Goal: Information Seeking & Learning: Learn about a topic

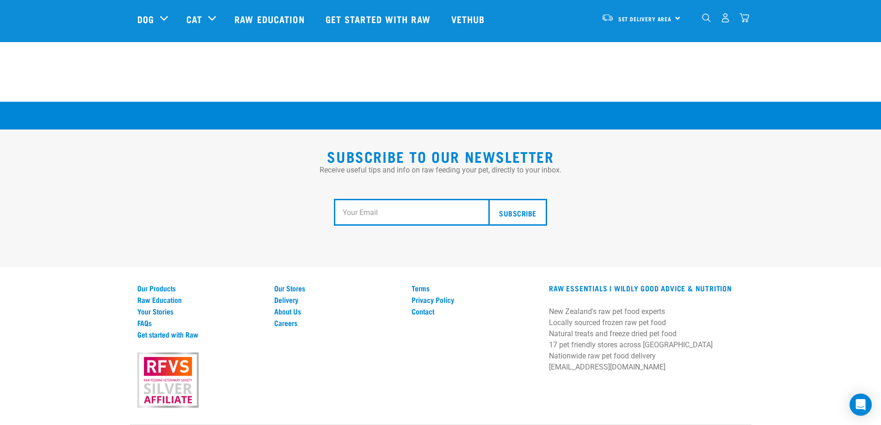
scroll to position [1704, 0]
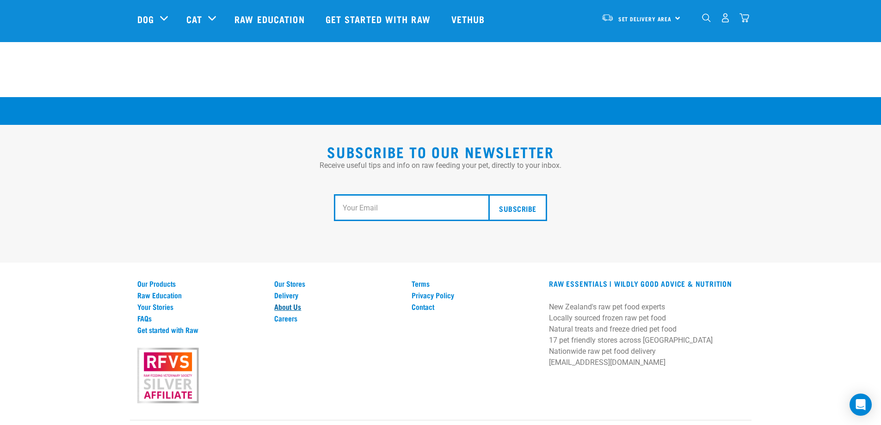
click at [289, 302] on link "About Us" at bounding box center [337, 306] width 126 height 8
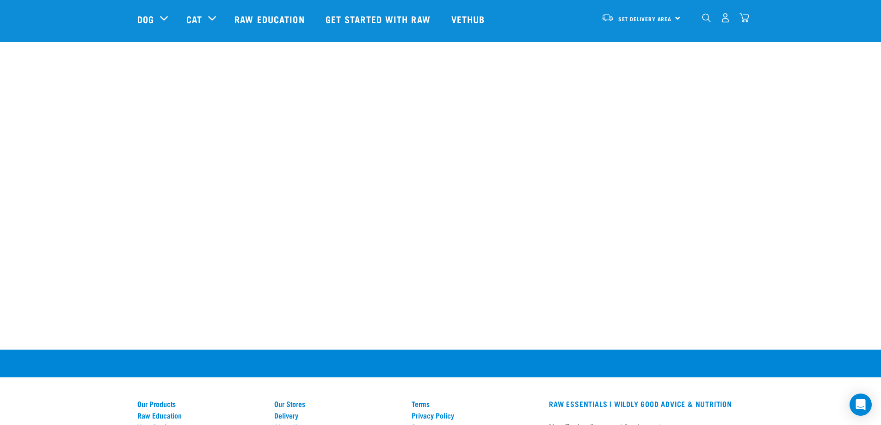
scroll to position [1248, 0]
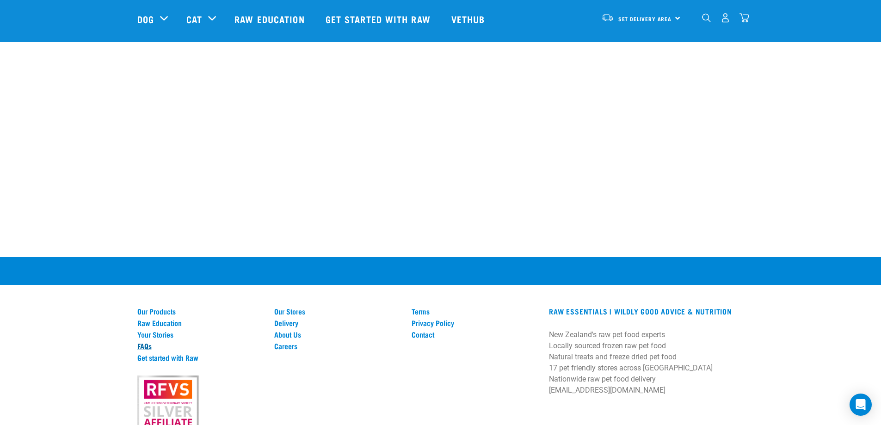
click at [148, 345] on link "FAQs" at bounding box center [200, 346] width 126 height 8
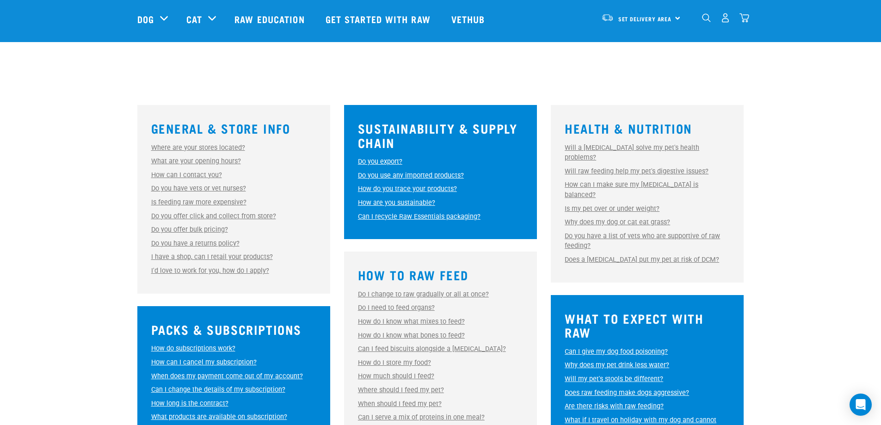
scroll to position [231, 0]
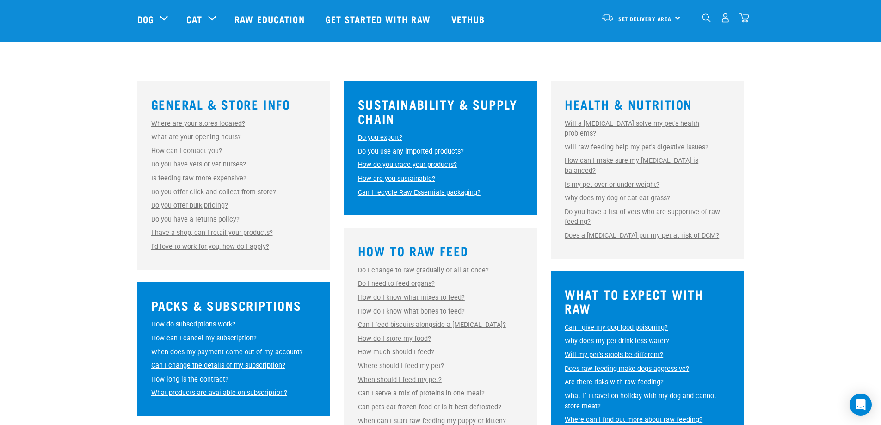
click at [438, 151] on link "Do you use any imported products?" at bounding box center [411, 151] width 106 height 8
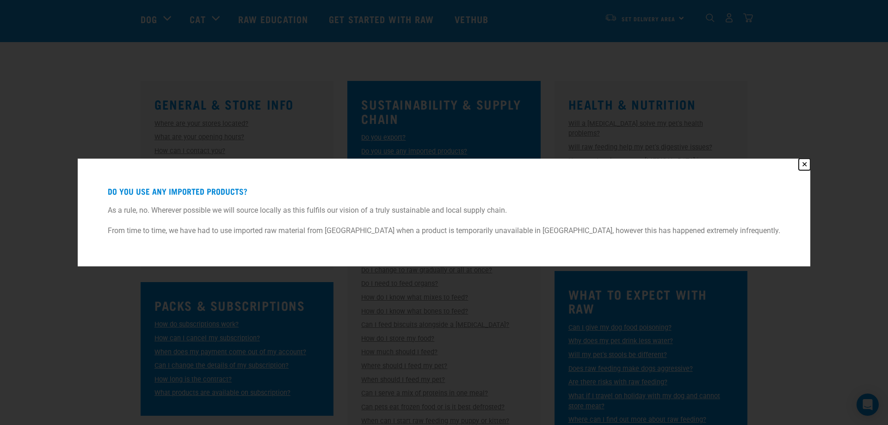
click at [798, 164] on button "✕" at bounding box center [804, 165] width 12 height 12
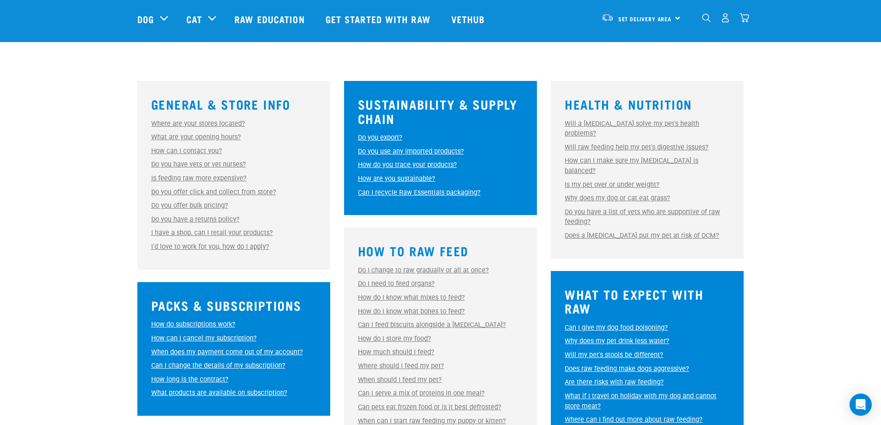
click at [426, 163] on link "How do you trace your products?" at bounding box center [407, 165] width 99 height 8
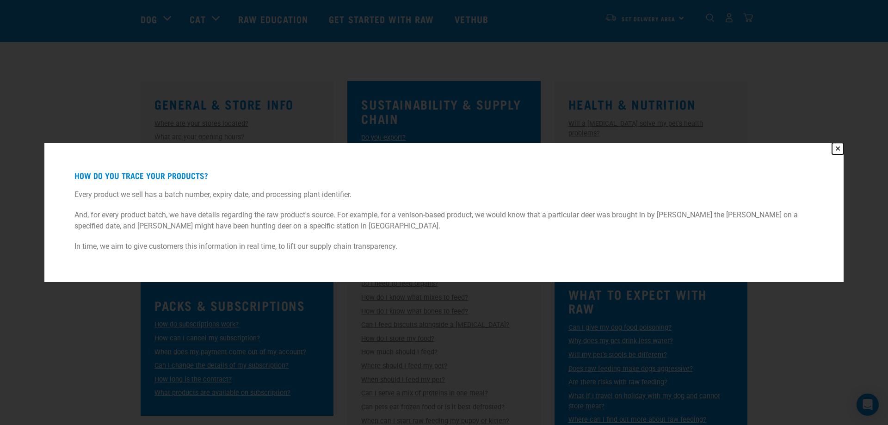
drag, startPoint x: 836, startPoint y: 149, endPoint x: 802, endPoint y: 157, distance: 35.1
click at [836, 149] on button "✕" at bounding box center [838, 149] width 12 height 12
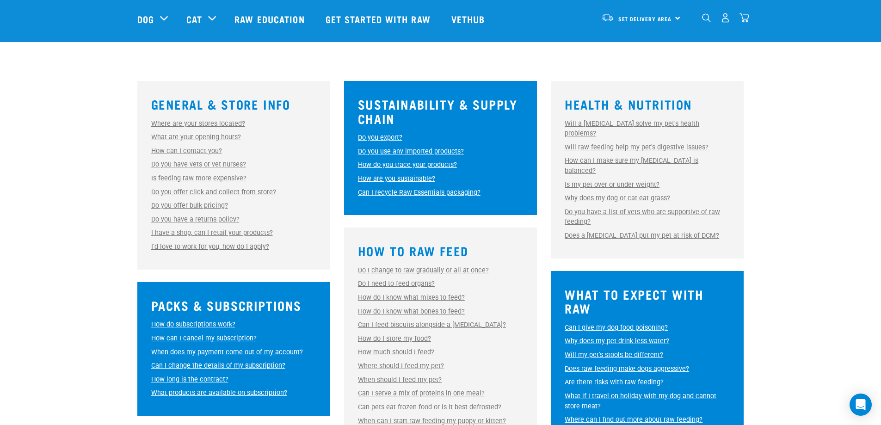
click at [382, 131] on div "Sustainability & Supply Chain Do you export? Do you export? No, we do not curre…" at bounding box center [440, 148] width 193 height 134
click at [383, 136] on link "Do you export?" at bounding box center [380, 138] width 44 height 8
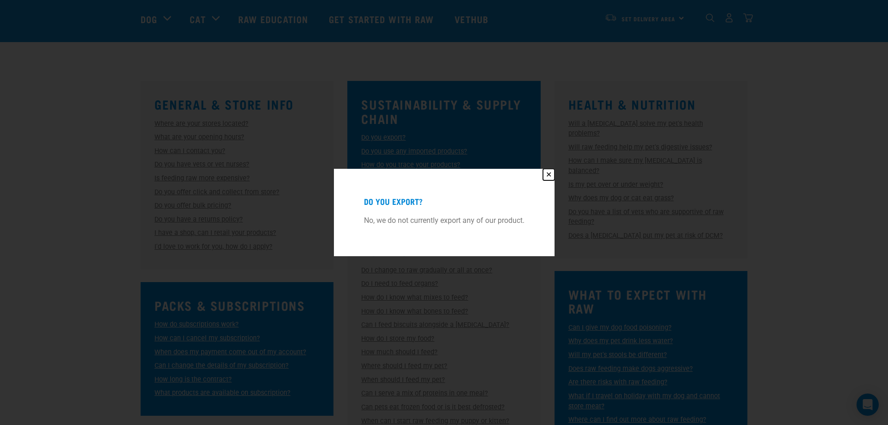
click at [550, 172] on button "✕" at bounding box center [549, 175] width 12 height 12
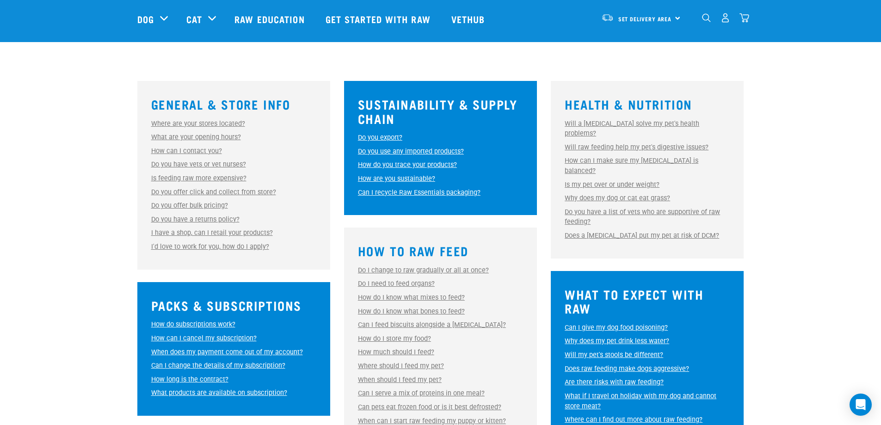
click at [417, 178] on link "How are you sustainable?" at bounding box center [396, 179] width 77 height 8
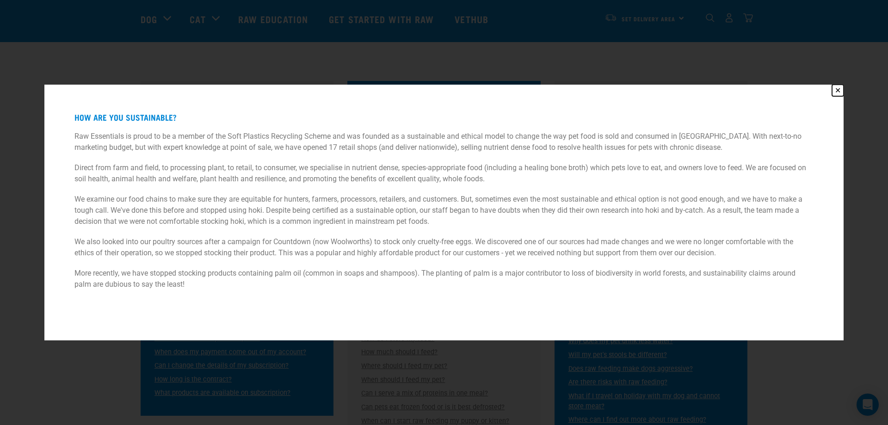
click at [833, 86] on button "✕" at bounding box center [838, 91] width 12 height 12
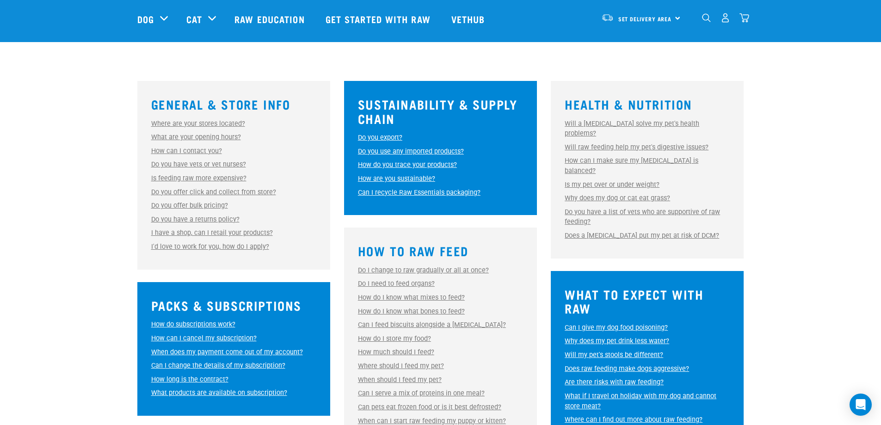
click at [404, 178] on link "How are you sustainable?" at bounding box center [396, 179] width 77 height 8
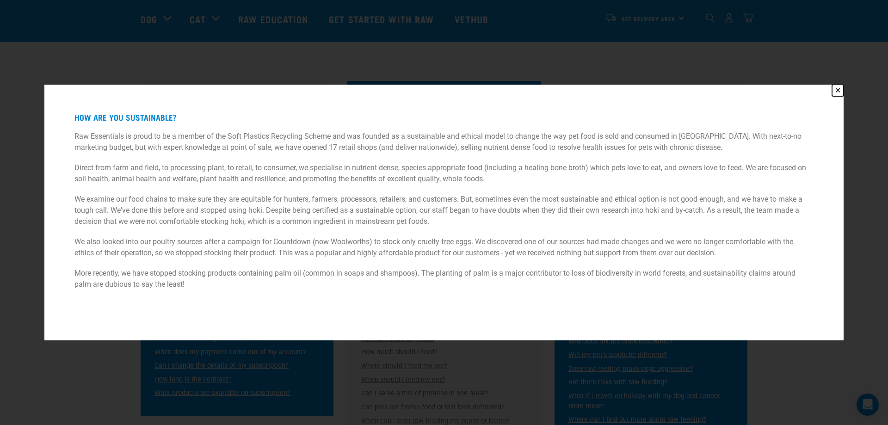
click at [837, 90] on button "✕" at bounding box center [838, 91] width 12 height 12
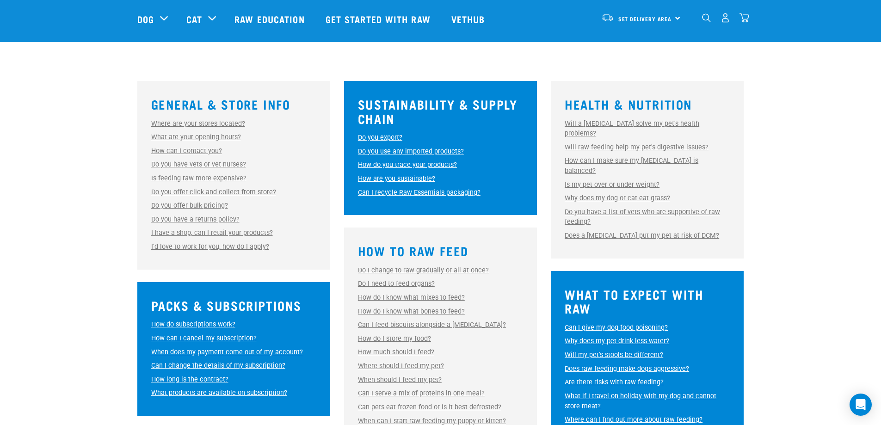
click at [630, 194] on link "Why does my dog or cat eat grass?" at bounding box center [617, 198] width 105 height 8
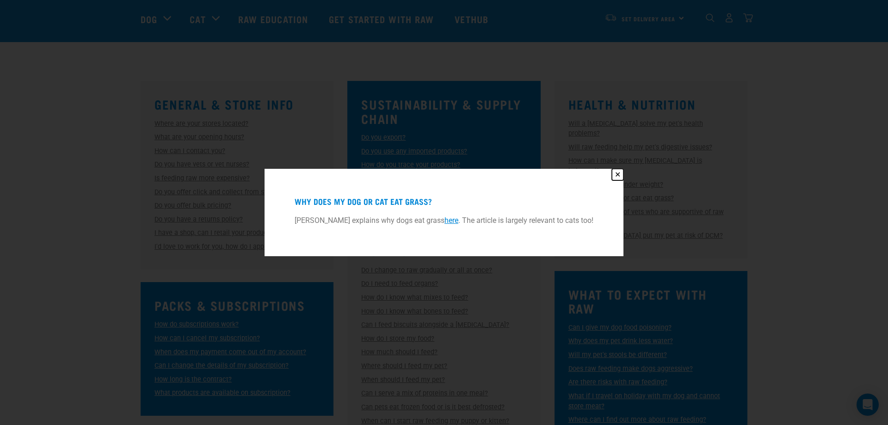
click at [619, 171] on button "✕" at bounding box center [618, 175] width 12 height 12
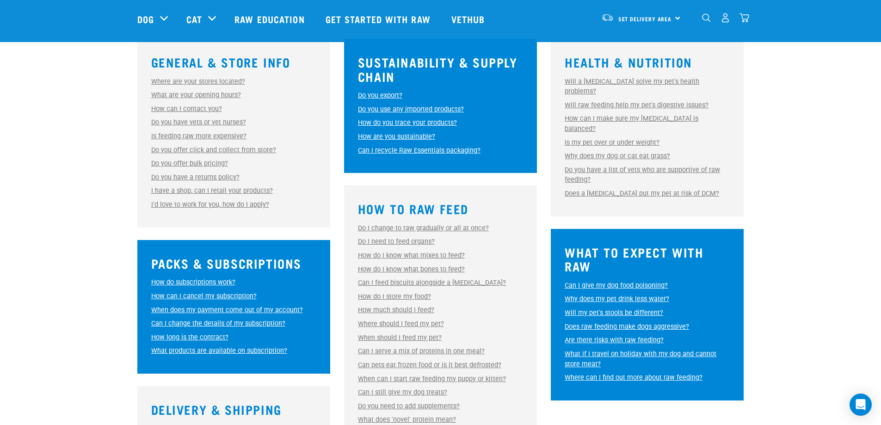
scroll to position [324, 0]
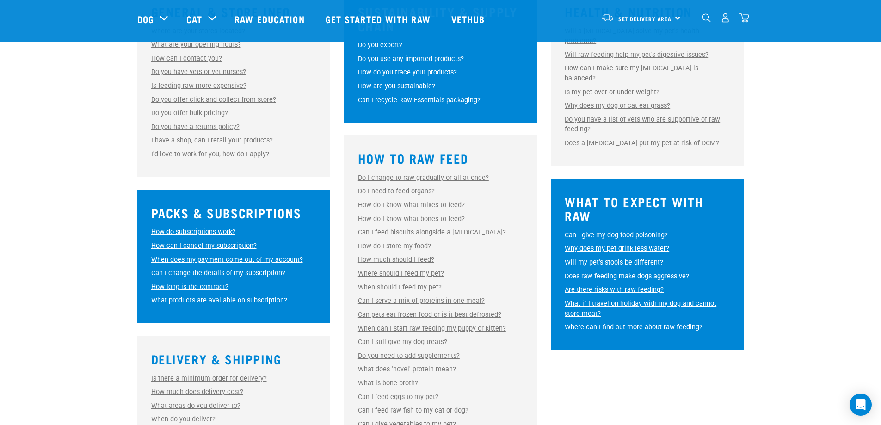
click at [424, 257] on link "How much should I feed?" at bounding box center [396, 260] width 76 height 8
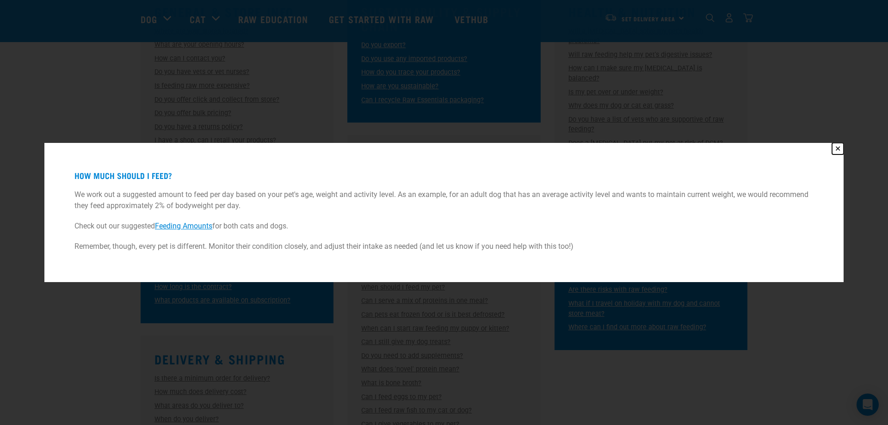
click at [837, 145] on button "✕" at bounding box center [838, 149] width 12 height 12
